Goal: Transaction & Acquisition: Purchase product/service

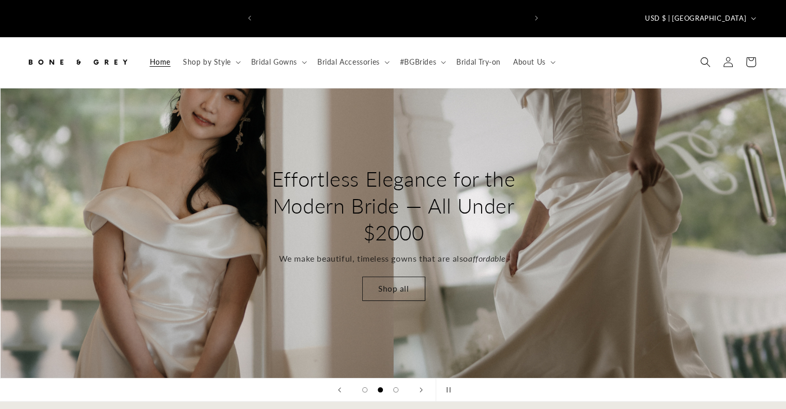
scroll to position [0, 268]
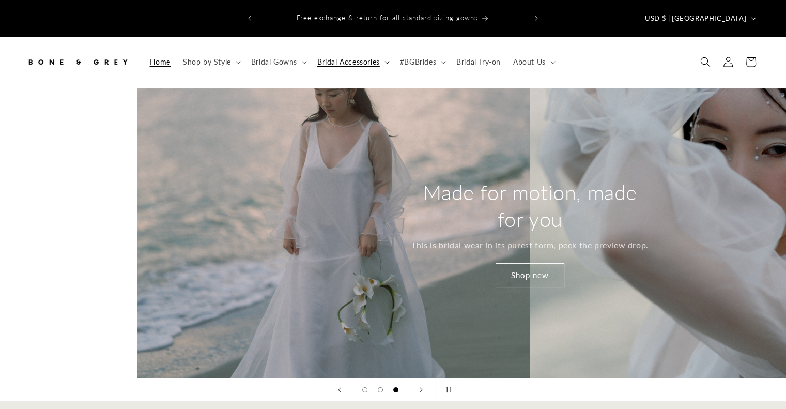
click at [338, 51] on summary "Bridal Accessories" at bounding box center [352, 62] width 83 height 22
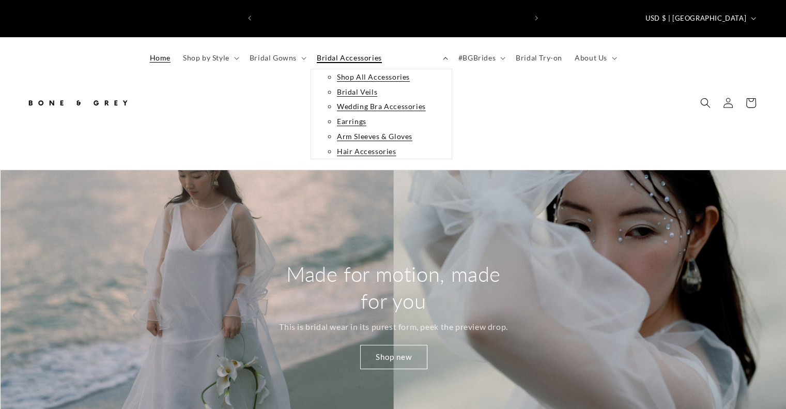
scroll to position [0, 535]
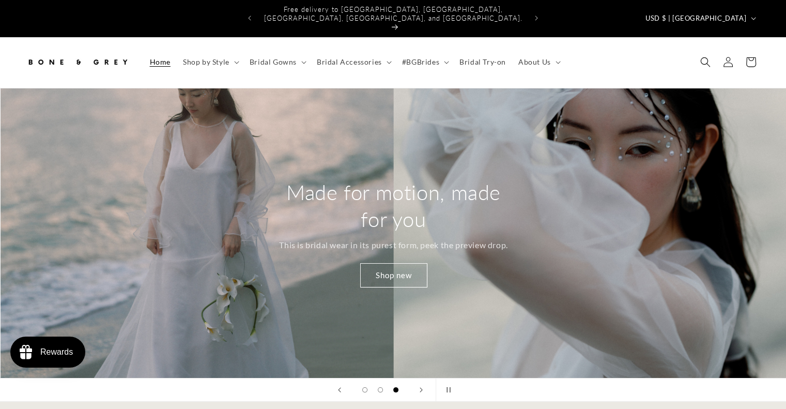
click at [359, 57] on span "Bridal Accessories" at bounding box center [349, 61] width 65 height 9
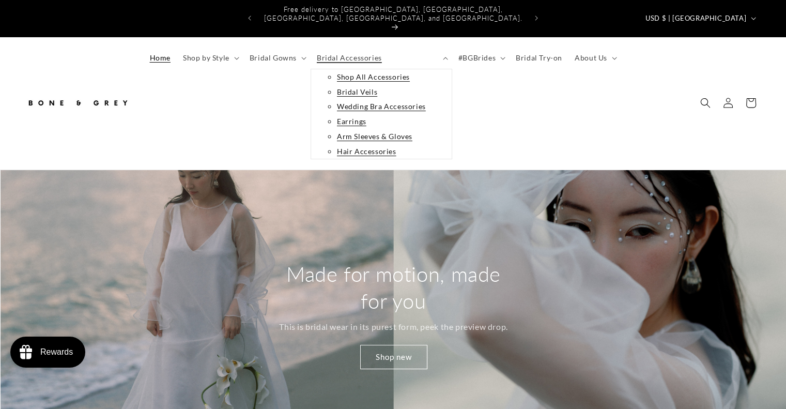
click at [358, 70] on link "Shop All Accessories" at bounding box center [373, 76] width 73 height 13
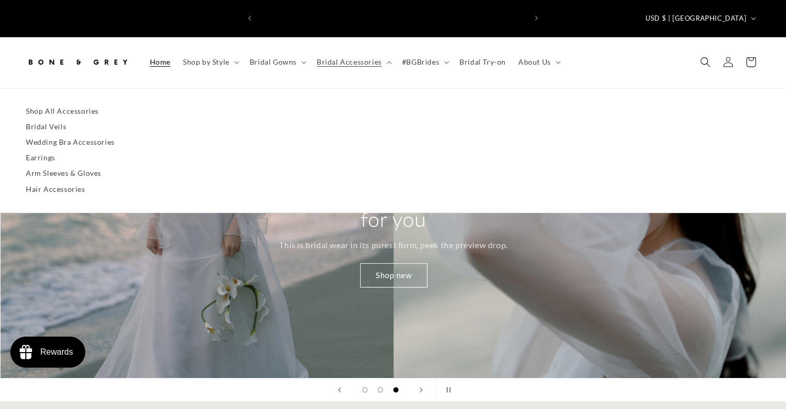
scroll to position [0, 0]
